Goal: Task Accomplishment & Management: Complete application form

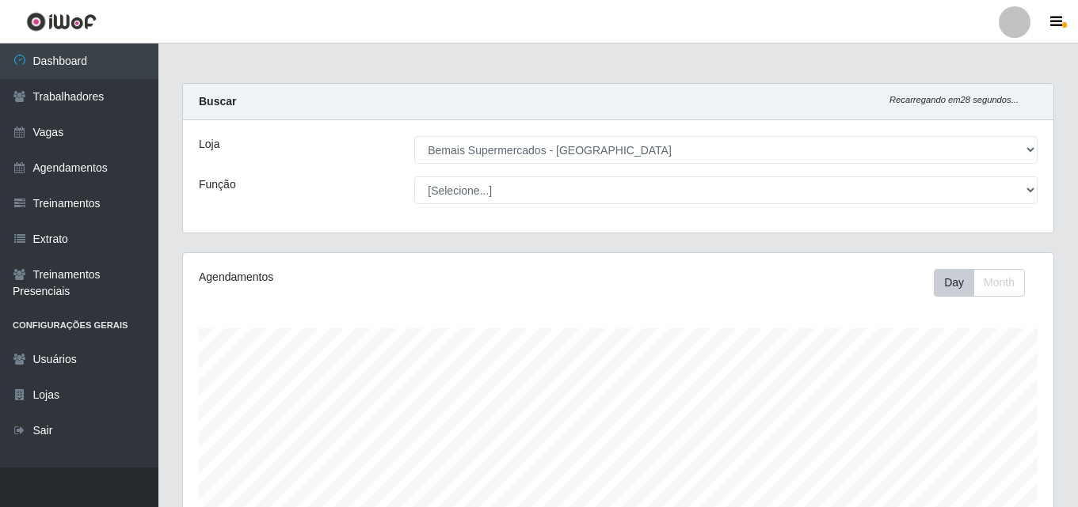
select select "249"
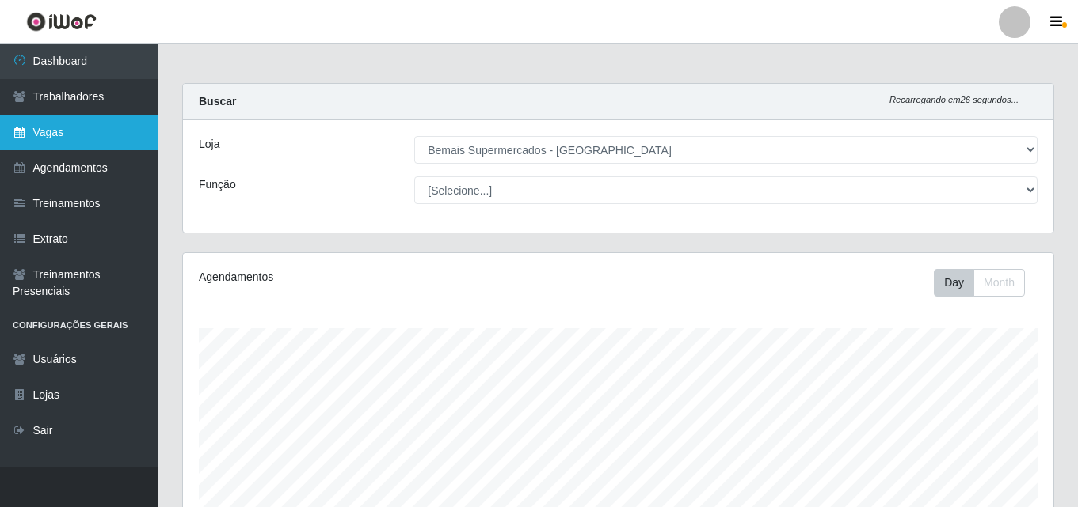
click at [48, 134] on link "Vagas" at bounding box center [79, 133] width 158 height 36
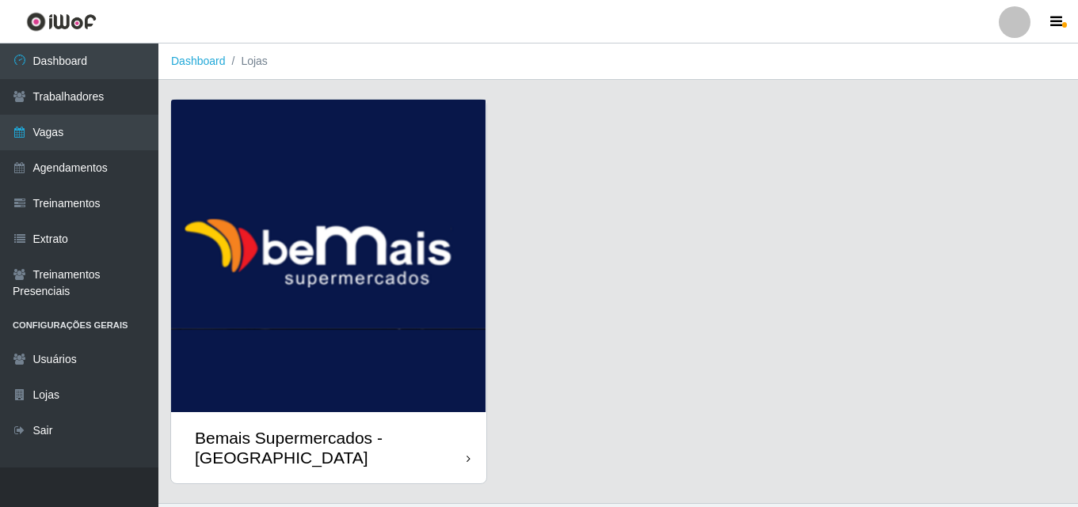
click at [313, 279] on img at bounding box center [328, 256] width 315 height 313
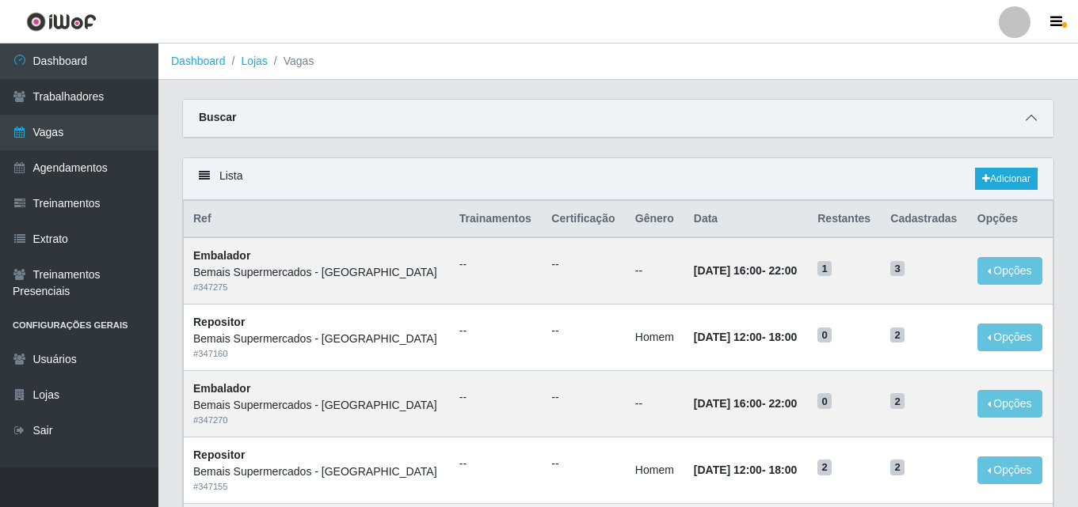
click at [1028, 120] on icon at bounding box center [1030, 117] width 11 height 11
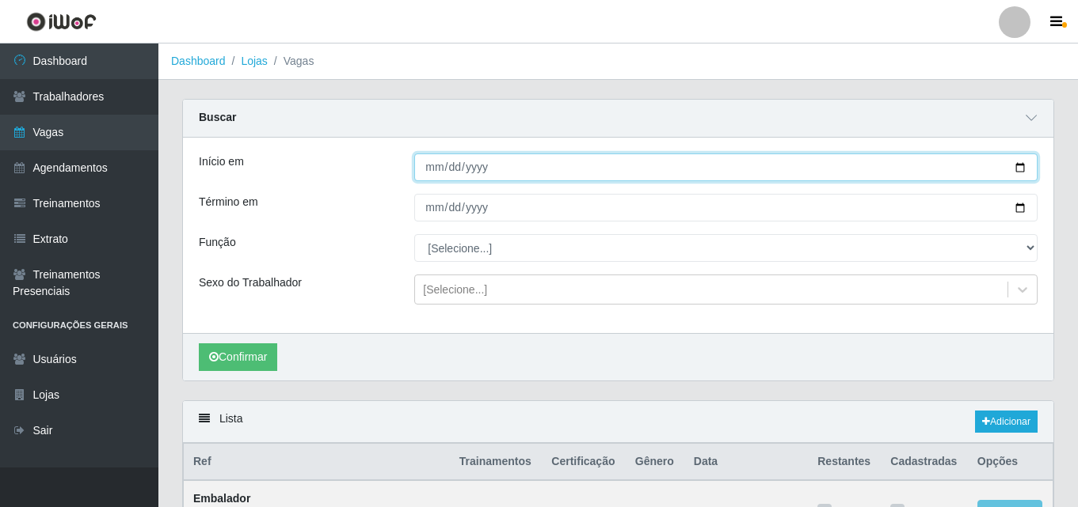
click at [431, 171] on input "Início em" at bounding box center [725, 168] width 623 height 28
type input "[DATE]"
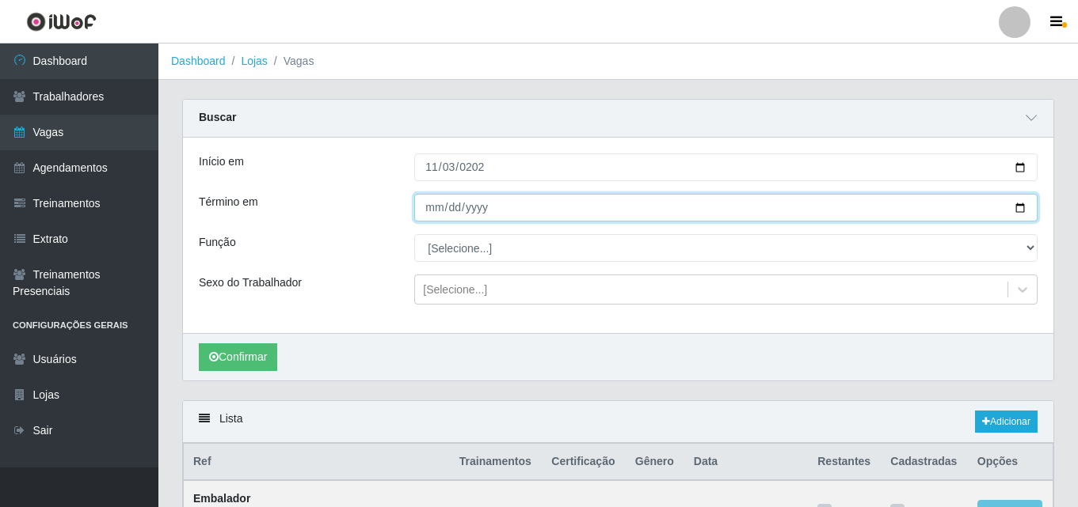
click at [435, 217] on input "Término em" at bounding box center [725, 208] width 623 height 28
type input "[DATE]"
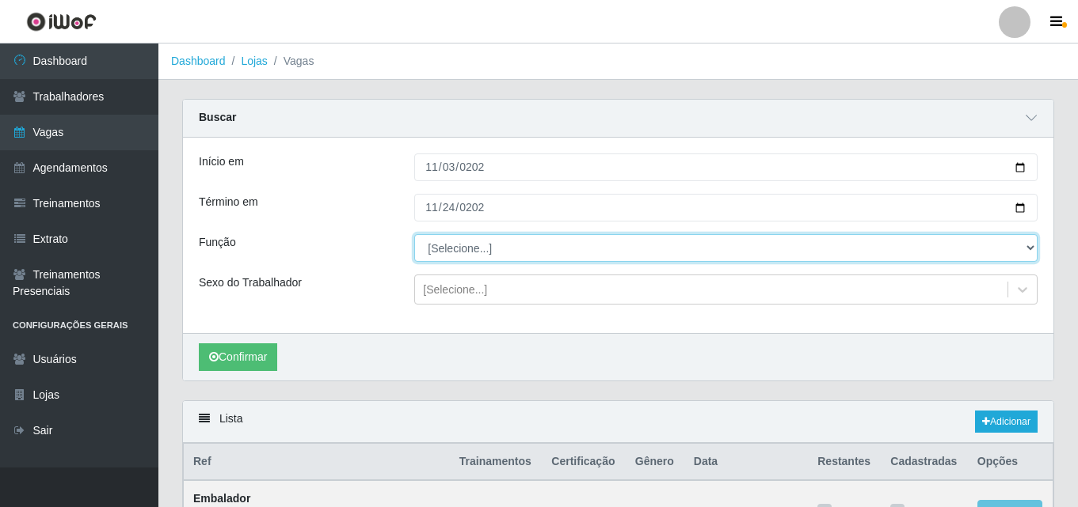
click at [452, 253] on select "[Selecione...] ASG ASG + ASG ++ Auxiliar de Depósito Auxiliar de Depósito + Aux…" at bounding box center [725, 248] width 623 height 28
click at [414, 235] on select "[Selecione...] ASG ASG + ASG ++ Auxiliar de Depósito Auxiliar de Depósito + Aux…" at bounding box center [725, 248] width 623 height 28
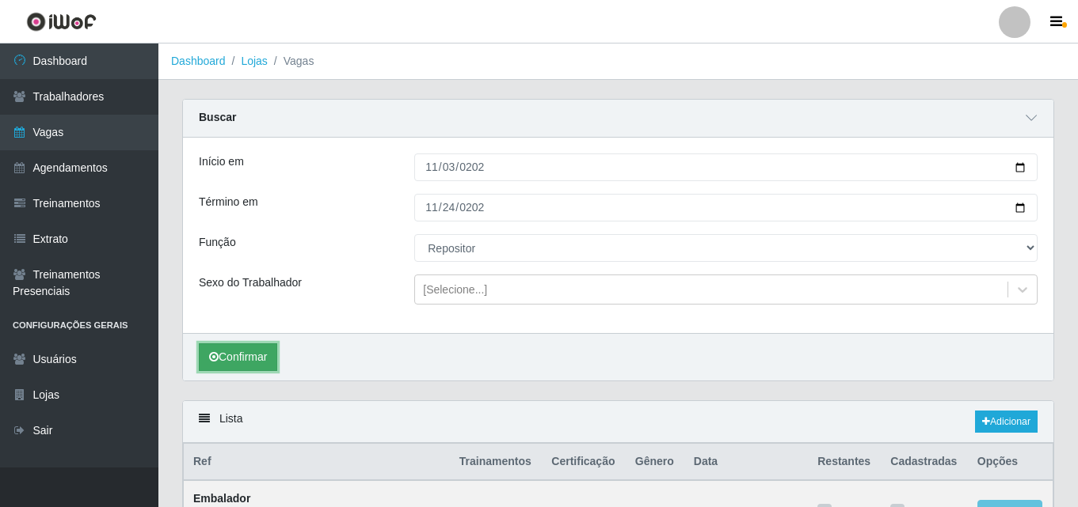
click at [224, 362] on button "Confirmar" at bounding box center [238, 358] width 78 height 28
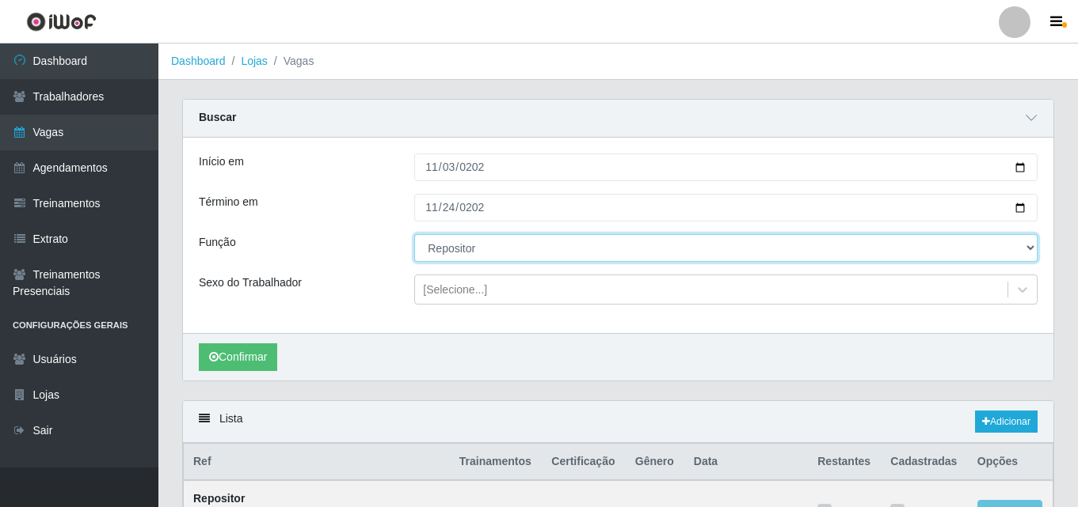
click at [1028, 246] on select "[Selecione...] ASG ASG + ASG ++ Auxiliar de Depósito Auxiliar de Depósito + Aux…" at bounding box center [725, 248] width 623 height 28
click at [414, 235] on select "[Selecione...] ASG ASG + ASG ++ Auxiliar de Depósito Auxiliar de Depósito + Aux…" at bounding box center [725, 248] width 623 height 28
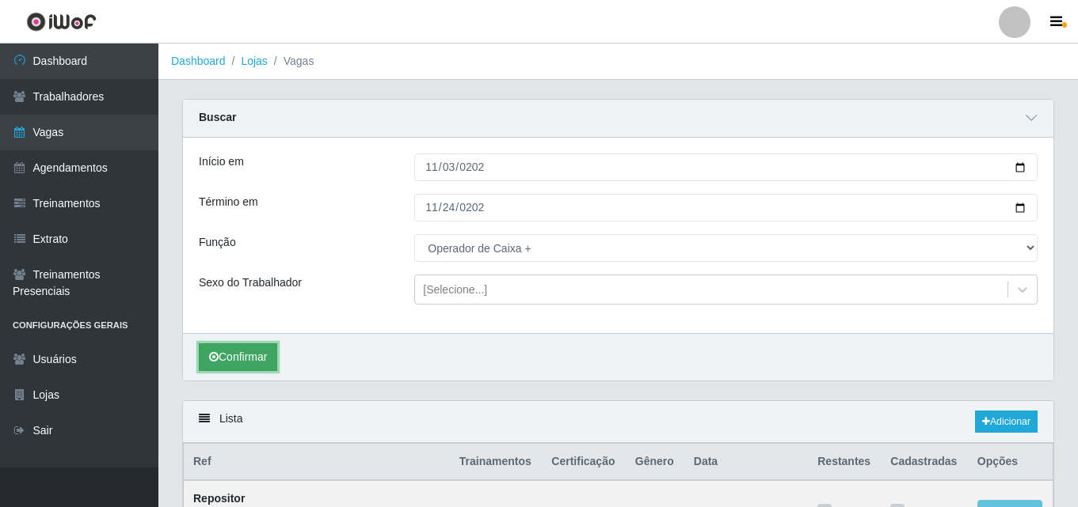
click at [237, 358] on button "Confirmar" at bounding box center [238, 358] width 78 height 28
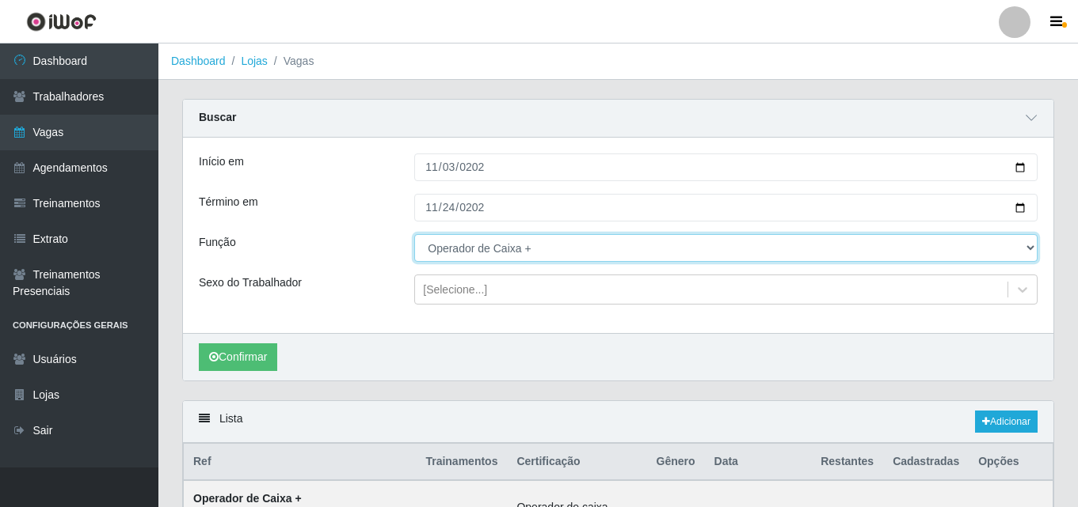
click at [1032, 245] on select "[Selecione...] ASG ASG + ASG ++ Auxiliar de Depósito Auxiliar de Depósito + Aux…" at bounding box center [725, 248] width 623 height 28
select select "1"
click at [414, 235] on select "[Selecione...] ASG ASG + ASG ++ Auxiliar de Depósito Auxiliar de Depósito + Aux…" at bounding box center [725, 248] width 623 height 28
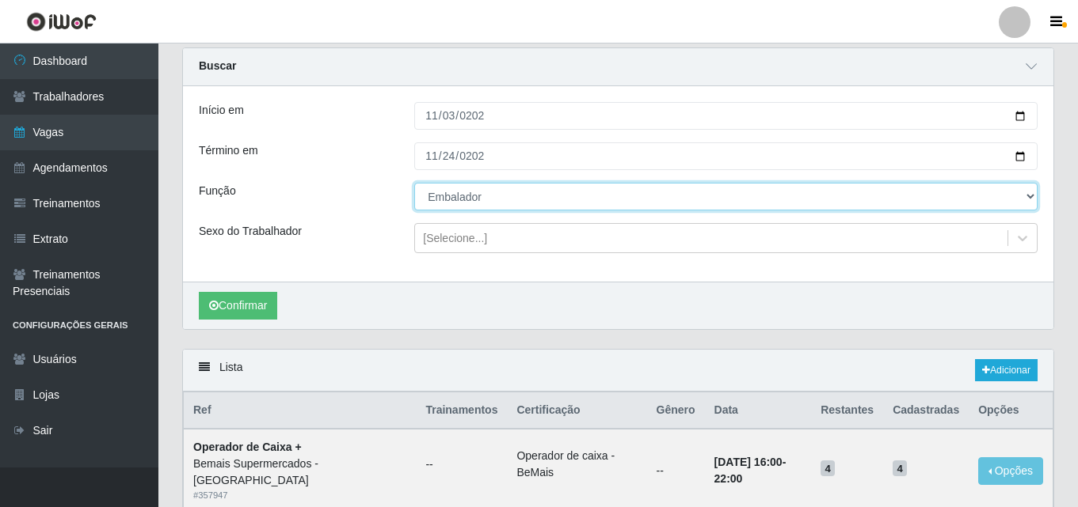
scroll to position [79, 0]
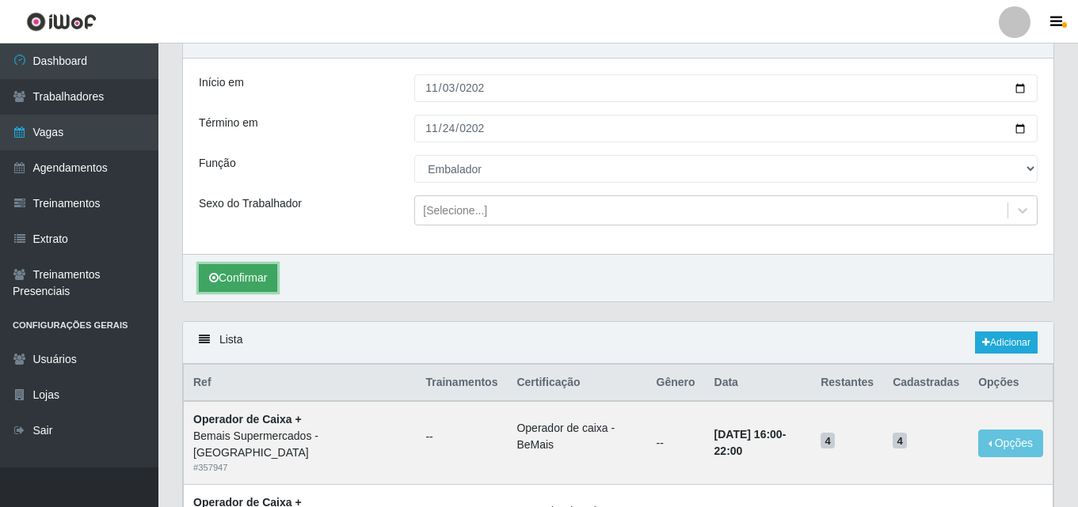
click at [236, 271] on button "Confirmar" at bounding box center [238, 278] width 78 height 28
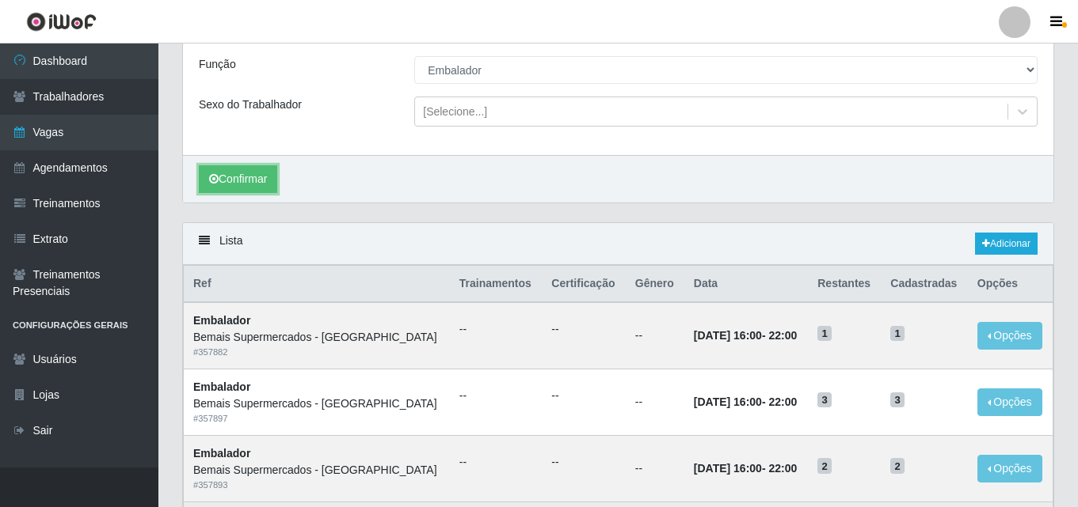
scroll to position [48, 0]
